Goal: Transaction & Acquisition: Book appointment/travel/reservation

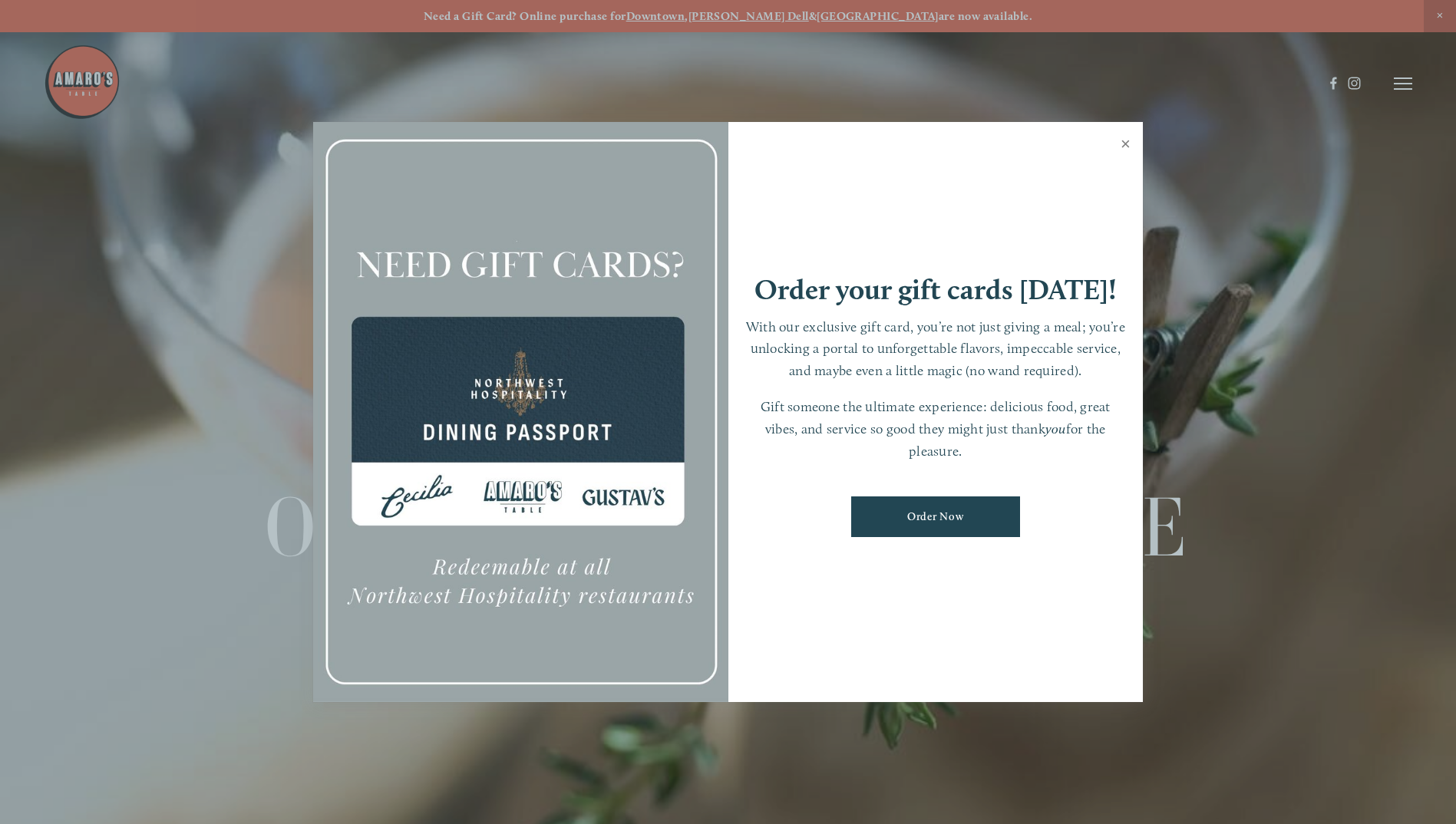
click at [1127, 139] on link "Close" at bounding box center [1125, 146] width 30 height 43
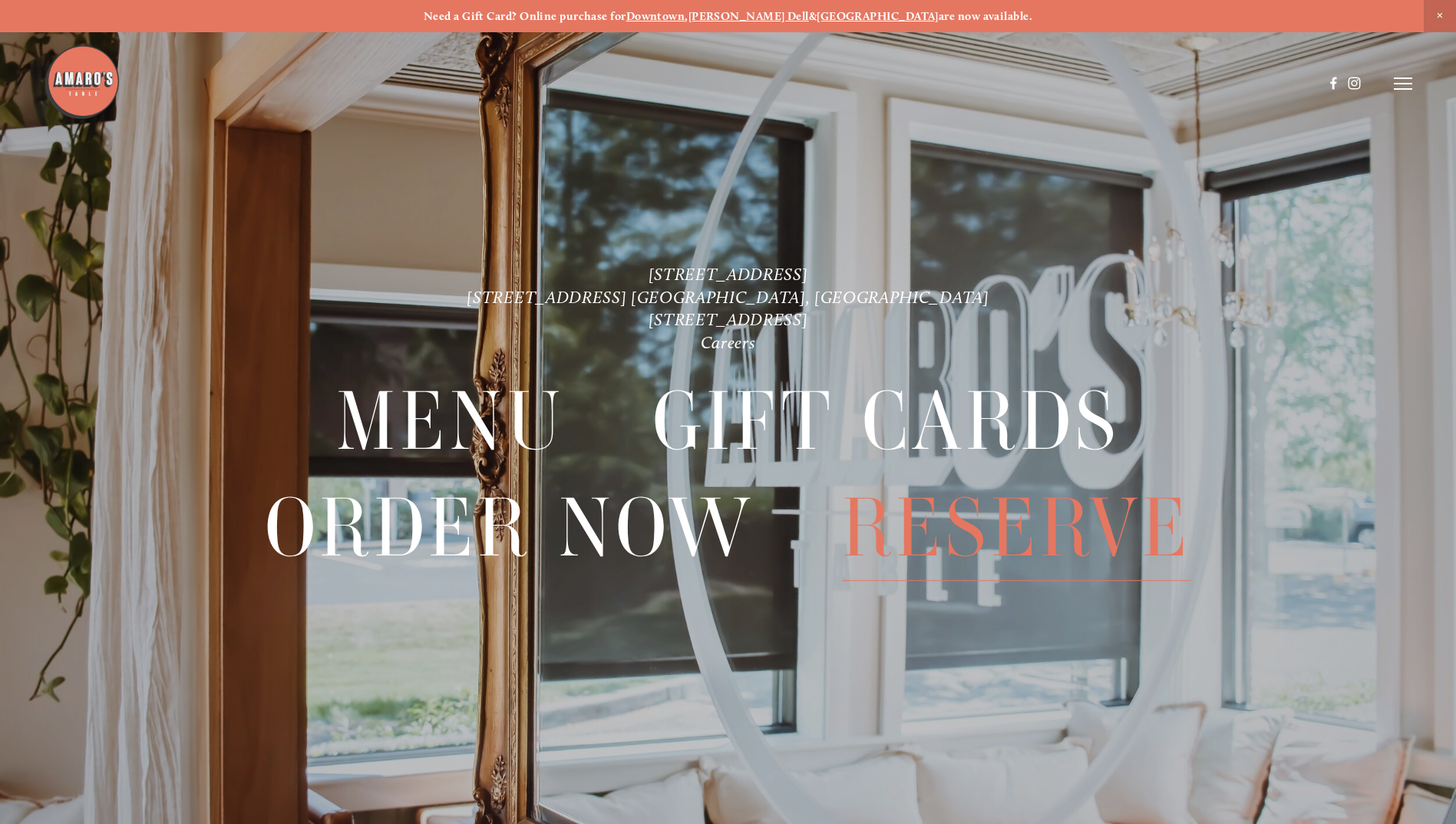
click at [967, 524] on span "Reserve" at bounding box center [1015, 528] width 349 height 105
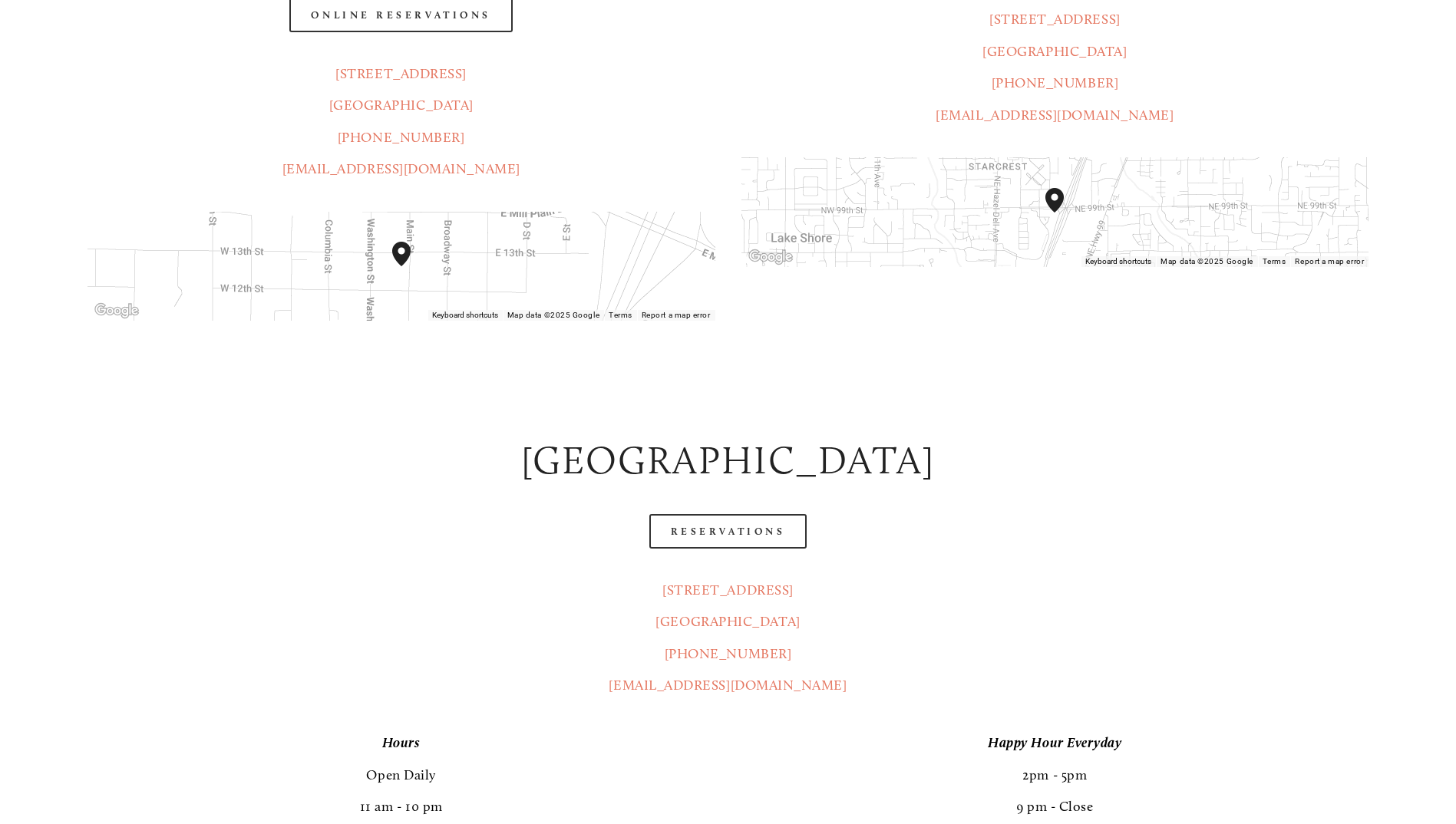
scroll to position [537, 0]
click at [742, 511] on link "Reservations" at bounding box center [728, 529] width 158 height 35
